Goal: Task Accomplishment & Management: Use online tool/utility

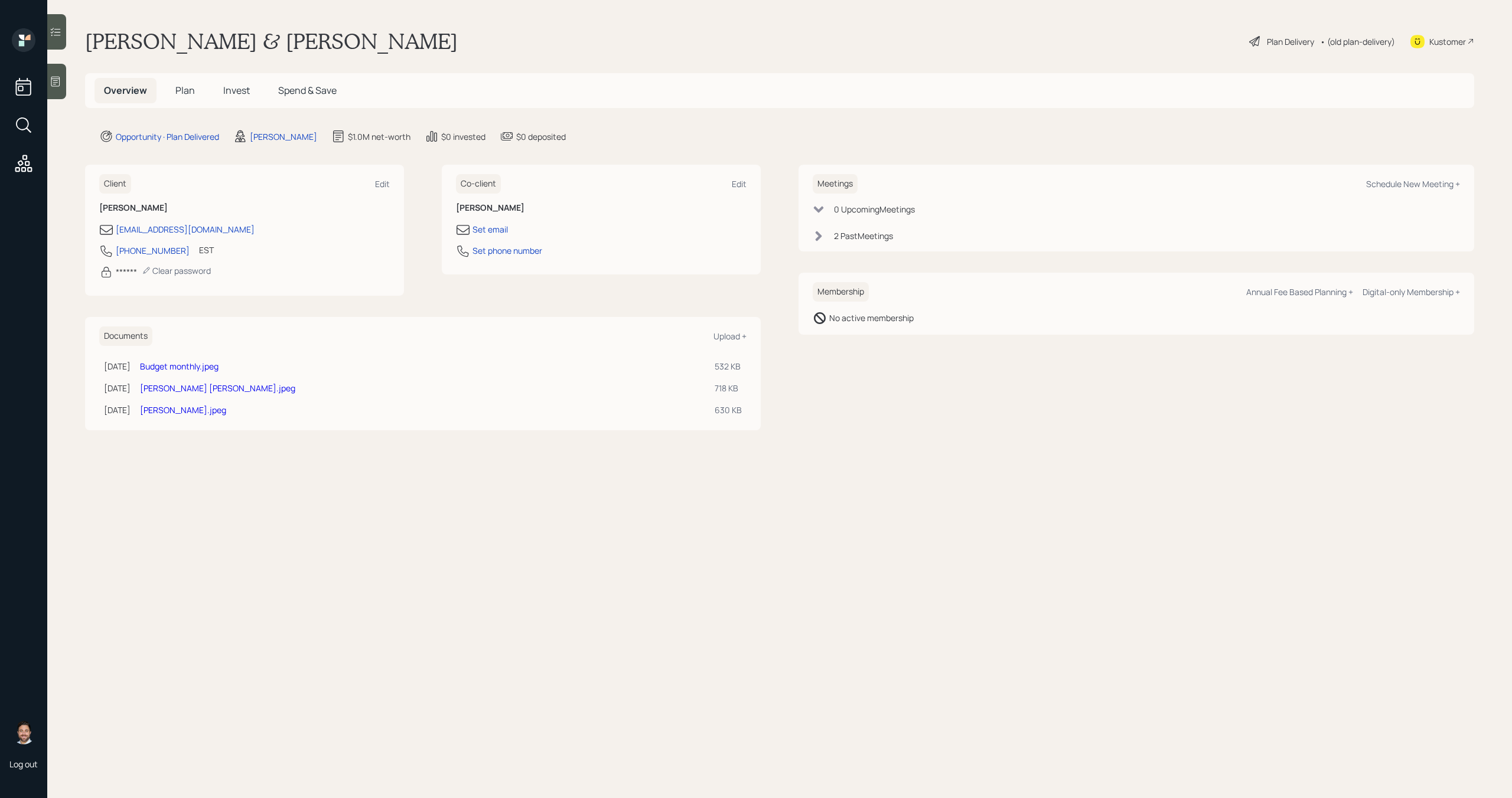
click at [1294, 43] on div "Plan Delivery" at bounding box center [1290, 41] width 47 height 12
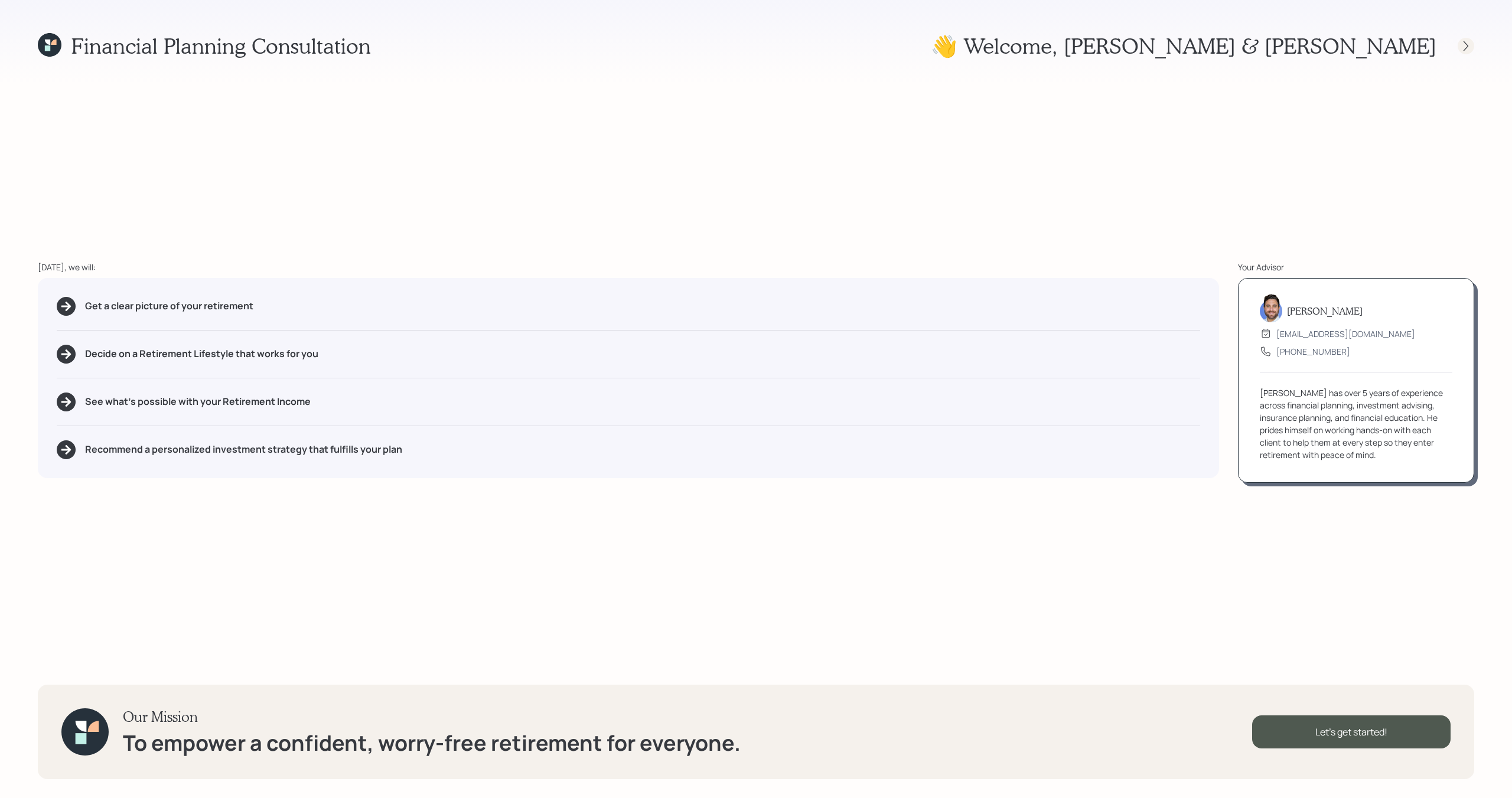
click at [1463, 44] on icon at bounding box center [1466, 46] width 12 height 12
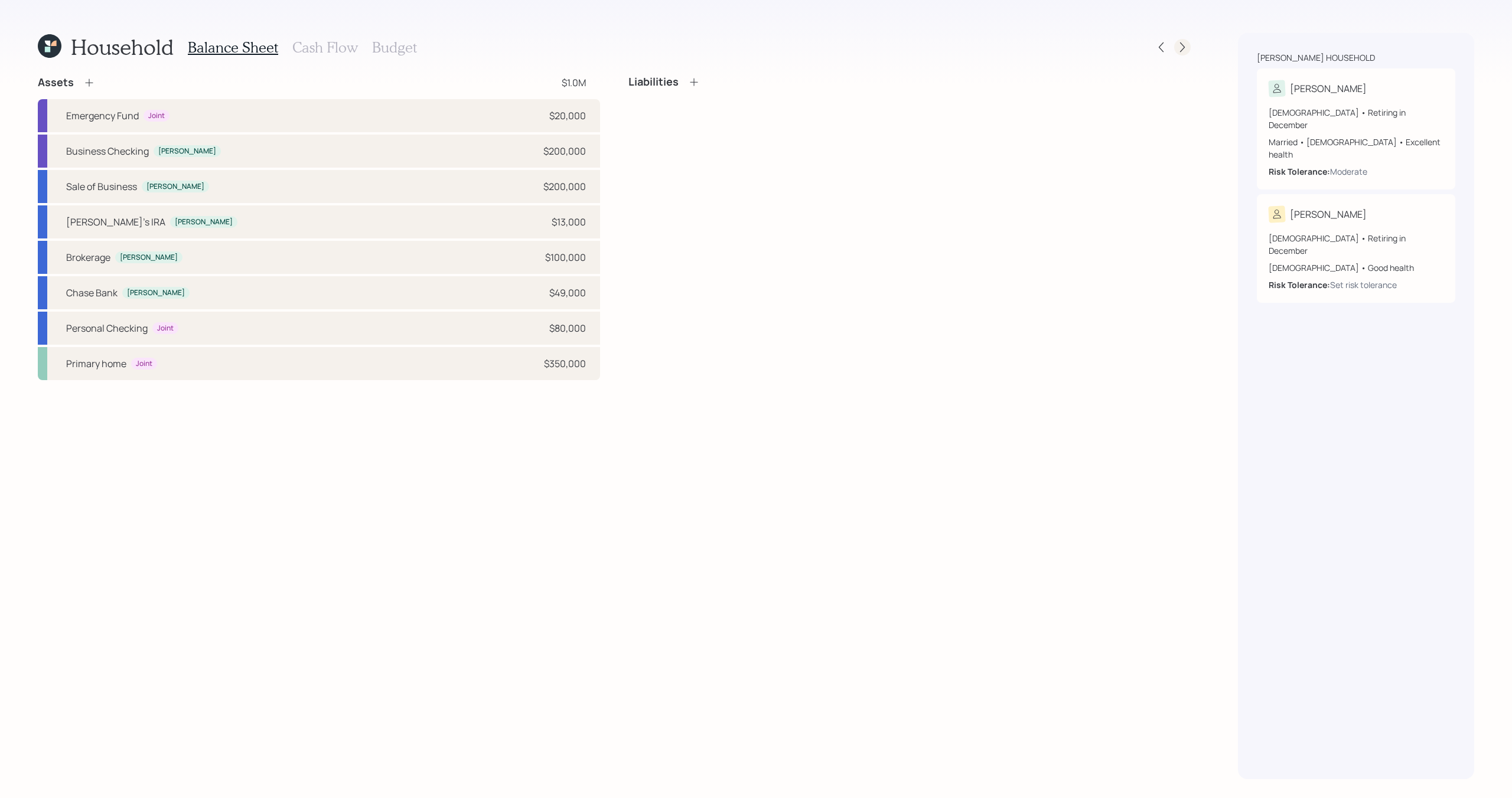
click at [1188, 49] on div at bounding box center [1182, 47] width 17 height 17
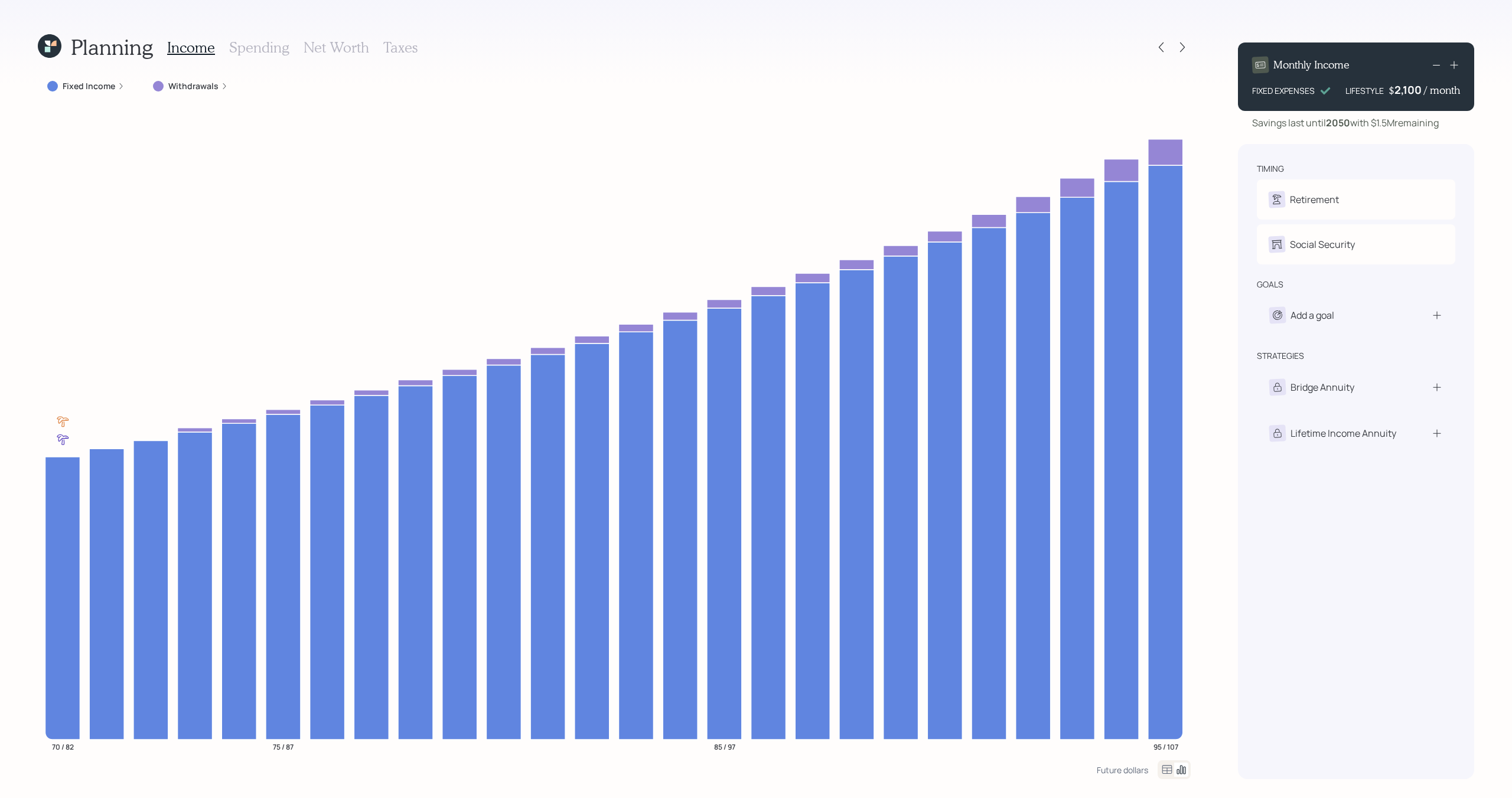
click at [1188, 49] on div at bounding box center [1182, 47] width 17 height 17
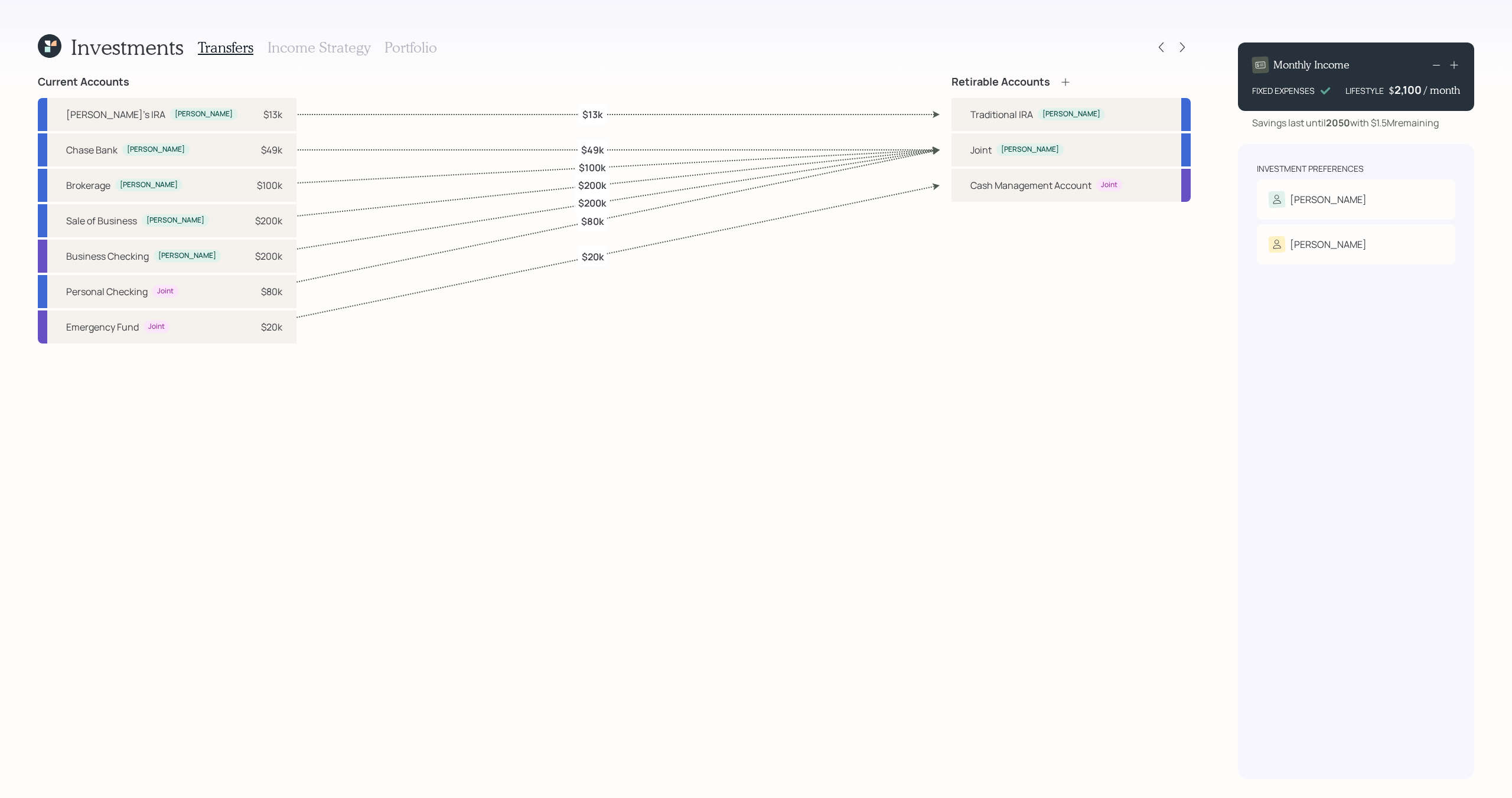
click at [1188, 49] on div at bounding box center [1182, 47] width 17 height 17
